Goal: Information Seeking & Learning: Learn about a topic

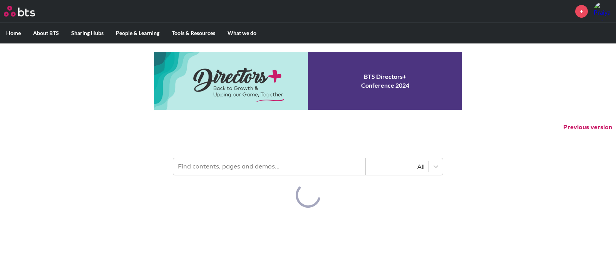
click at [280, 167] on input "text" at bounding box center [269, 166] width 192 height 17
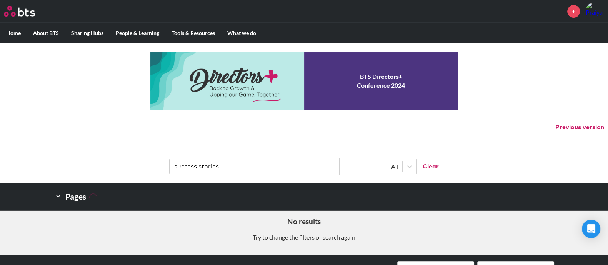
scroll to position [161, 0]
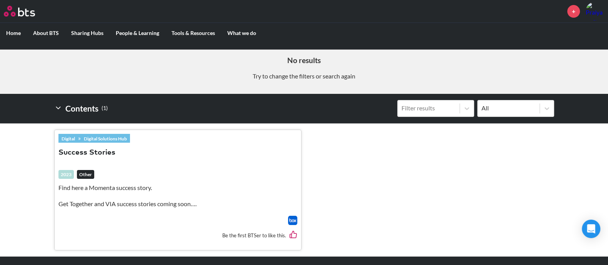
click at [294, 222] on img at bounding box center [292, 220] width 9 height 9
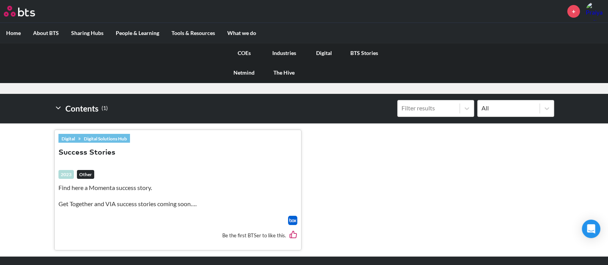
scroll to position [0, 0]
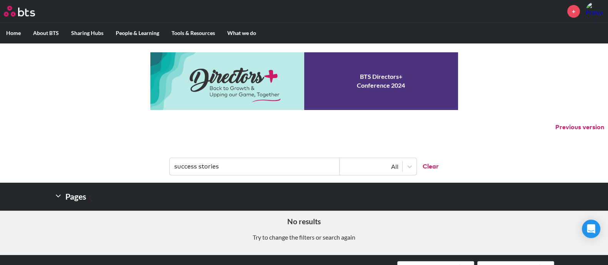
click at [200, 163] on input "success stories" at bounding box center [255, 166] width 170 height 17
type input "case study"
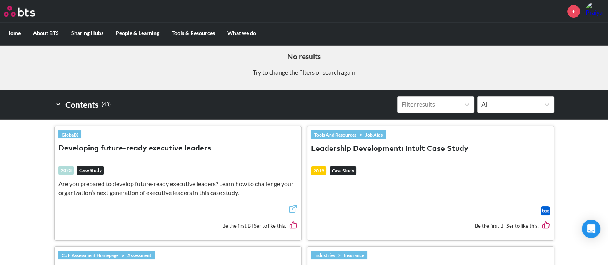
scroll to position [237, 0]
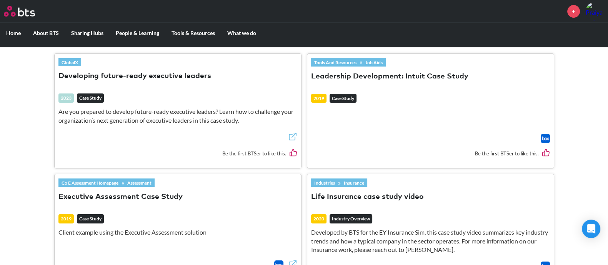
click at [74, 62] on link "GlobalX" at bounding box center [69, 62] width 23 height 8
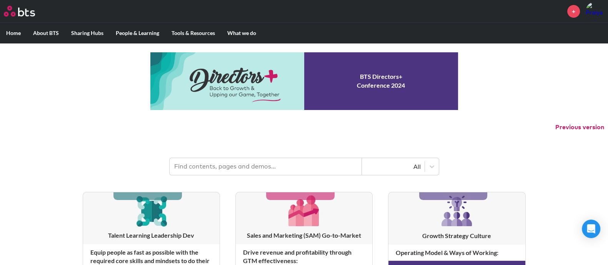
scroll to position [128, 0]
